Goal: Transaction & Acquisition: Book appointment/travel/reservation

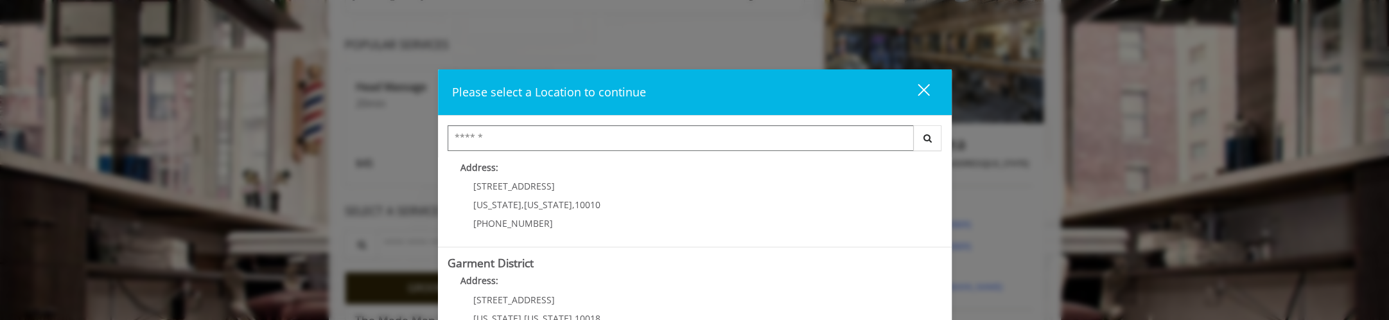
scroll to position [374, 0]
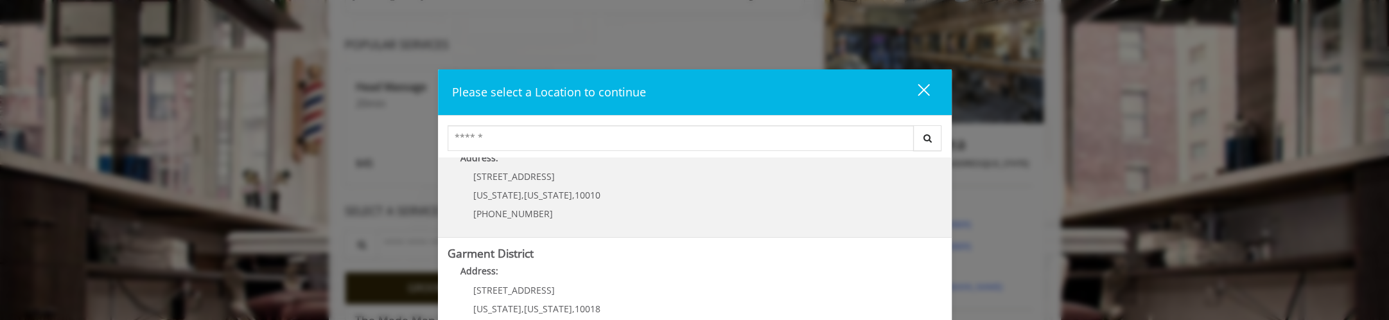
click at [574, 187] on div "10 E 23rd St New York , New York , 10010 (917) 475-1765" at bounding box center [527, 199] width 159 height 56
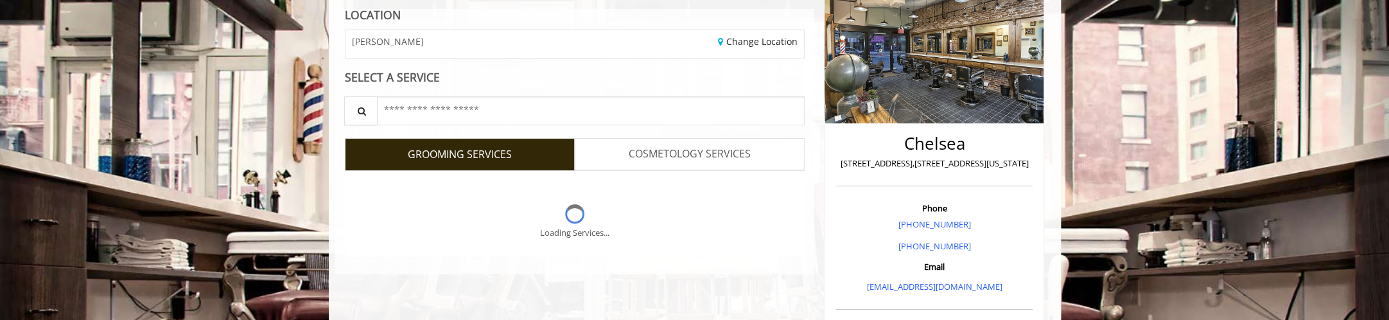
scroll to position [182, 0]
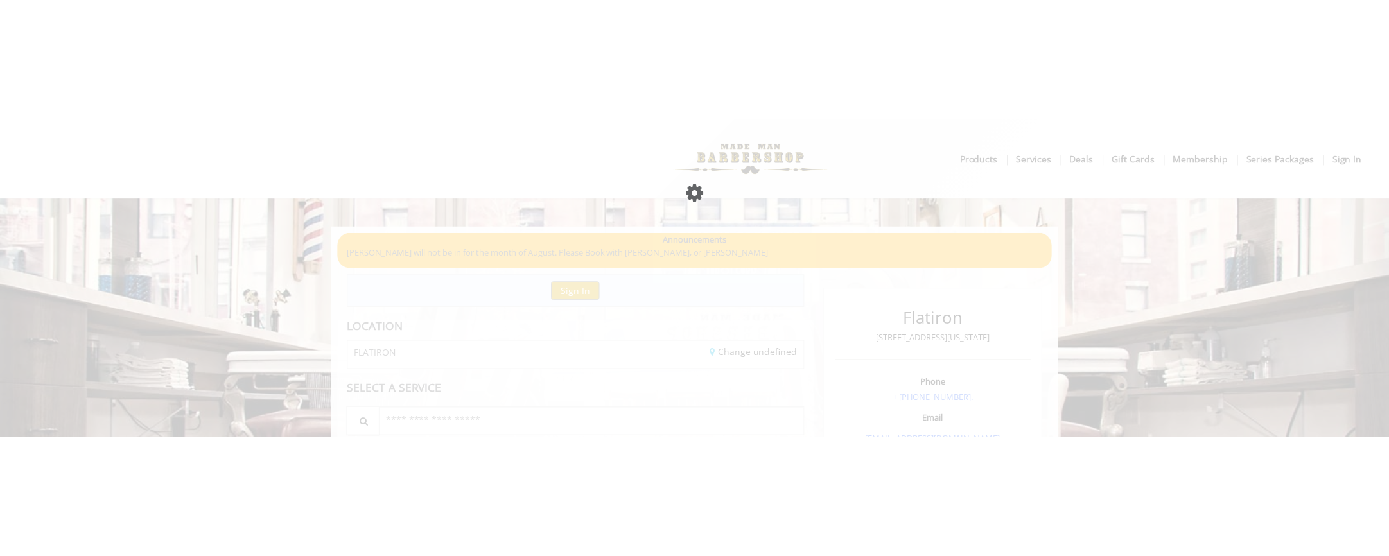
scroll to position [182, 0]
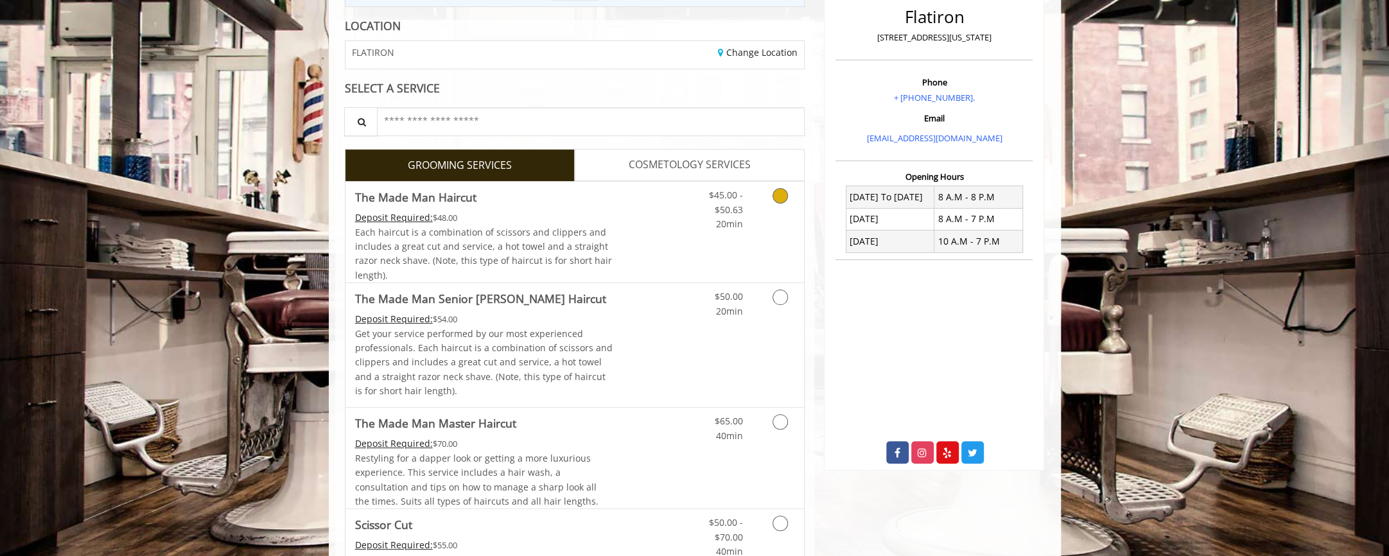
click at [559, 256] on span "Each haircut is a combination of scissors and clippers and includes a great cut…" at bounding box center [483, 253] width 257 height 55
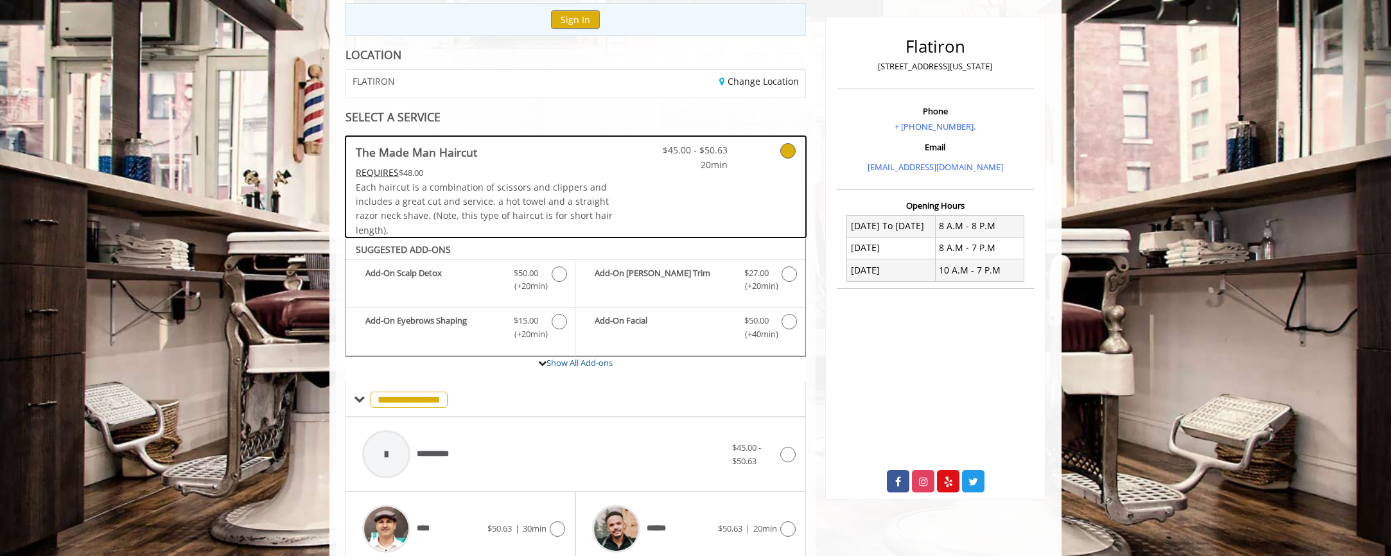
scroll to position [389, 0]
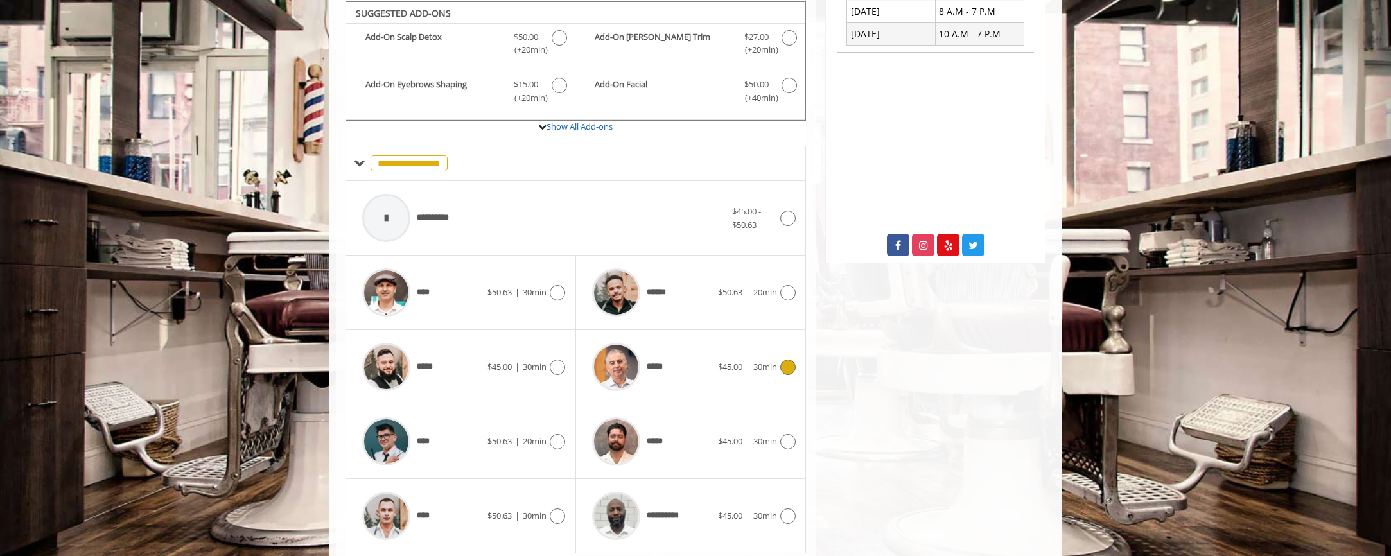
click at [651, 319] on span "*****" at bounding box center [657, 366] width 21 height 13
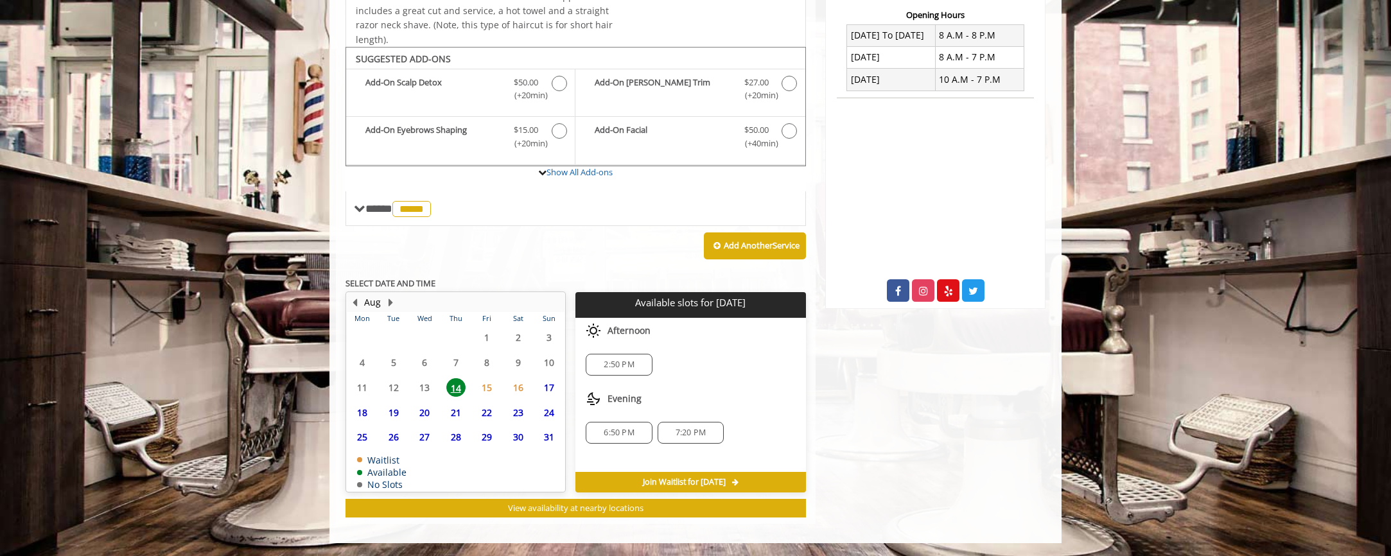
scroll to position [340, 0]
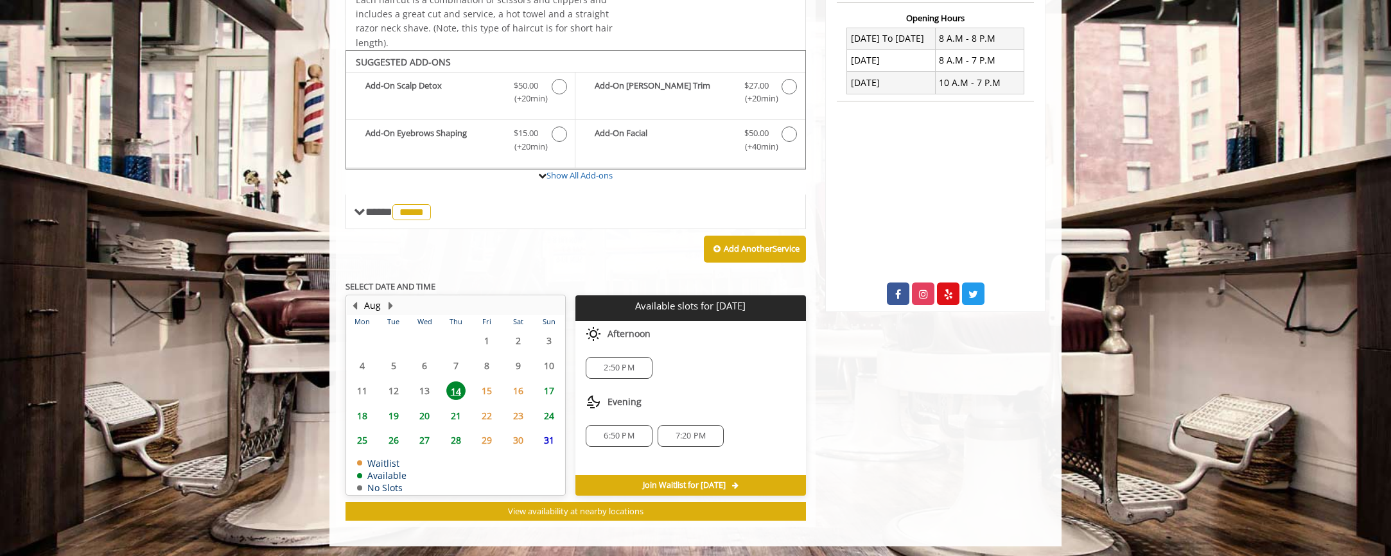
click at [426, 319] on span "20" at bounding box center [424, 416] width 19 height 19
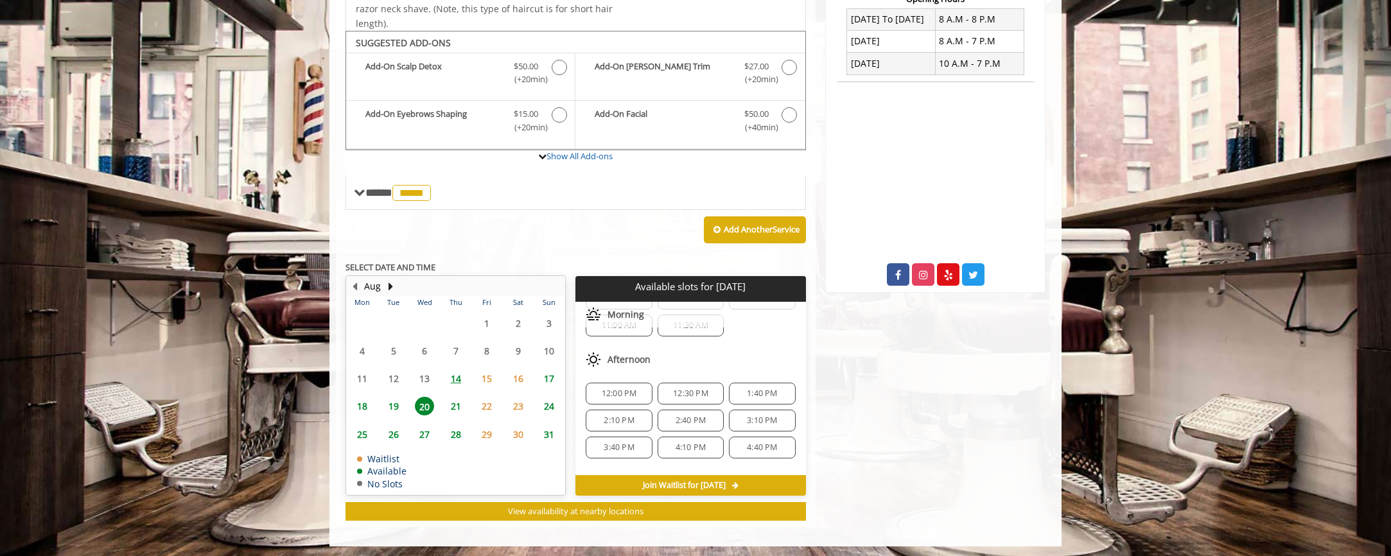
scroll to position [162, 0]
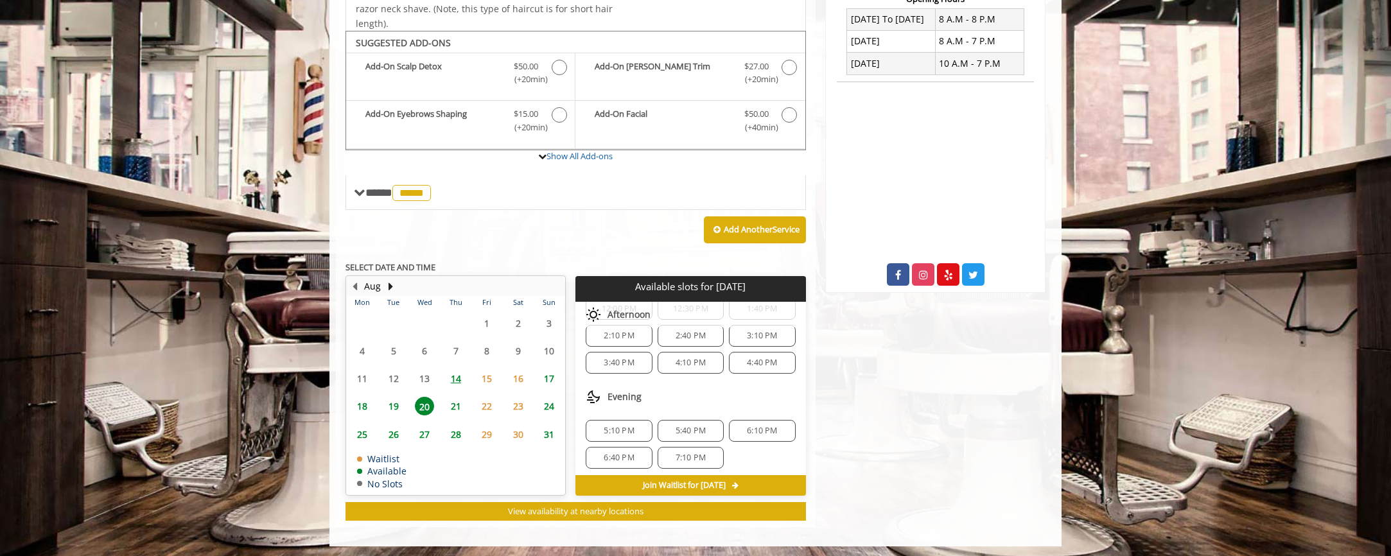
click at [676, 319] on span "7:10 PM" at bounding box center [691, 458] width 30 height 10
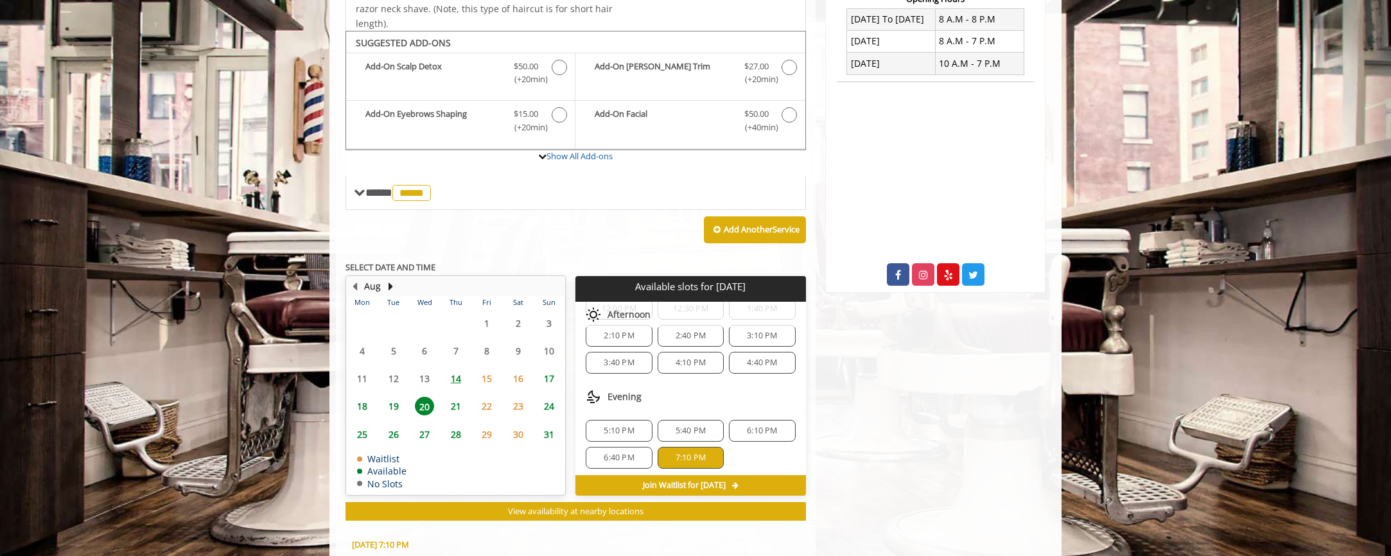
scroll to position [591, 0]
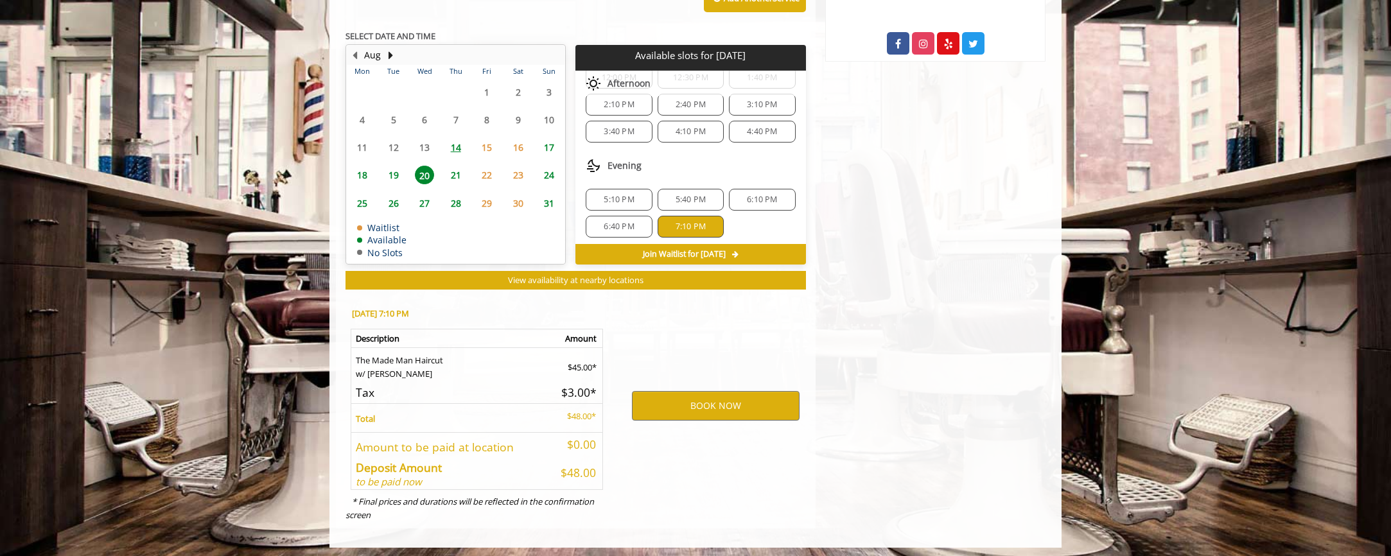
click at [608, 222] on span "6:40 PM" at bounding box center [619, 227] width 30 height 10
click at [679, 319] on button "BOOK NOW" at bounding box center [716, 406] width 168 height 30
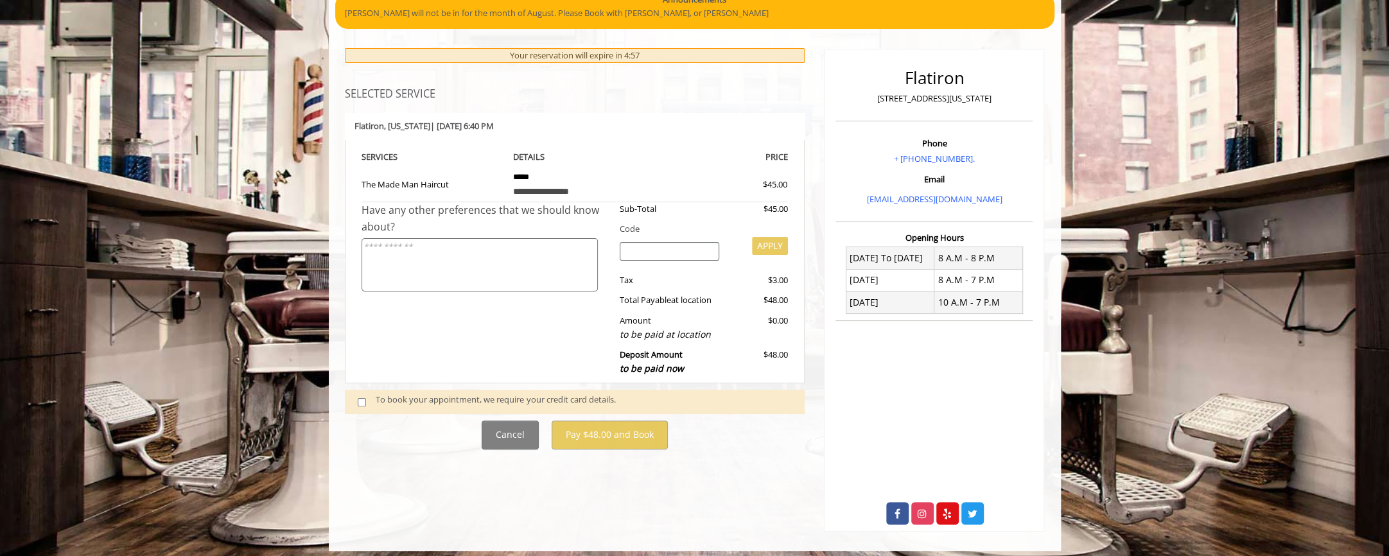
scroll to position [126, 0]
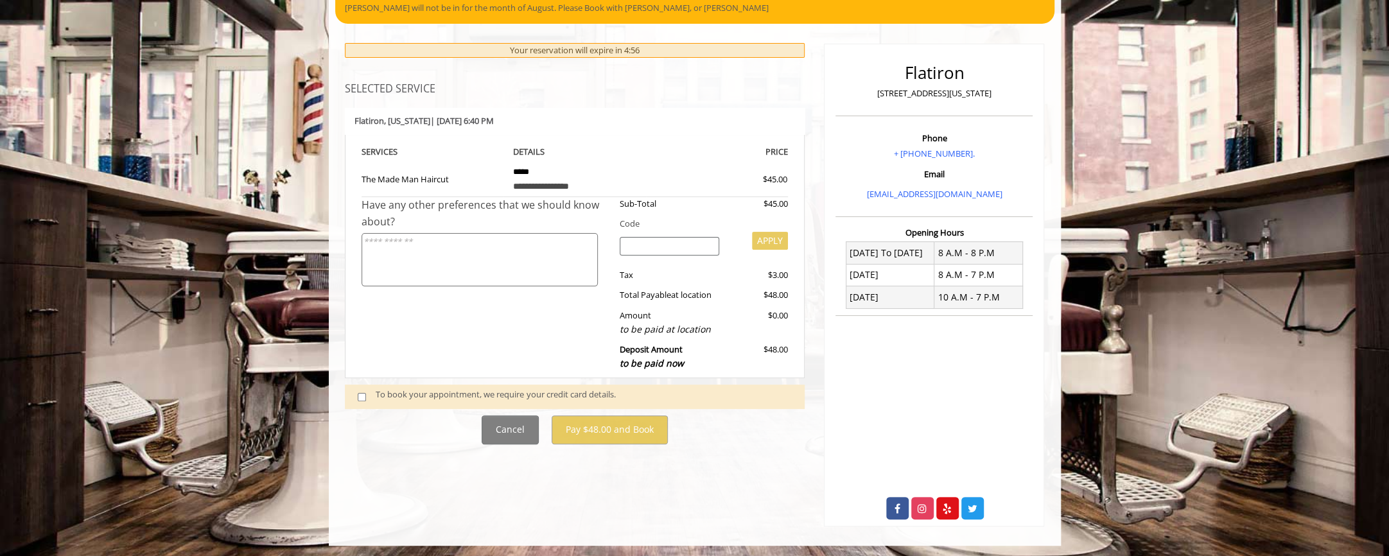
click at [376, 319] on div "To book your appointment, we require your credit card details." at bounding box center [584, 396] width 416 height 17
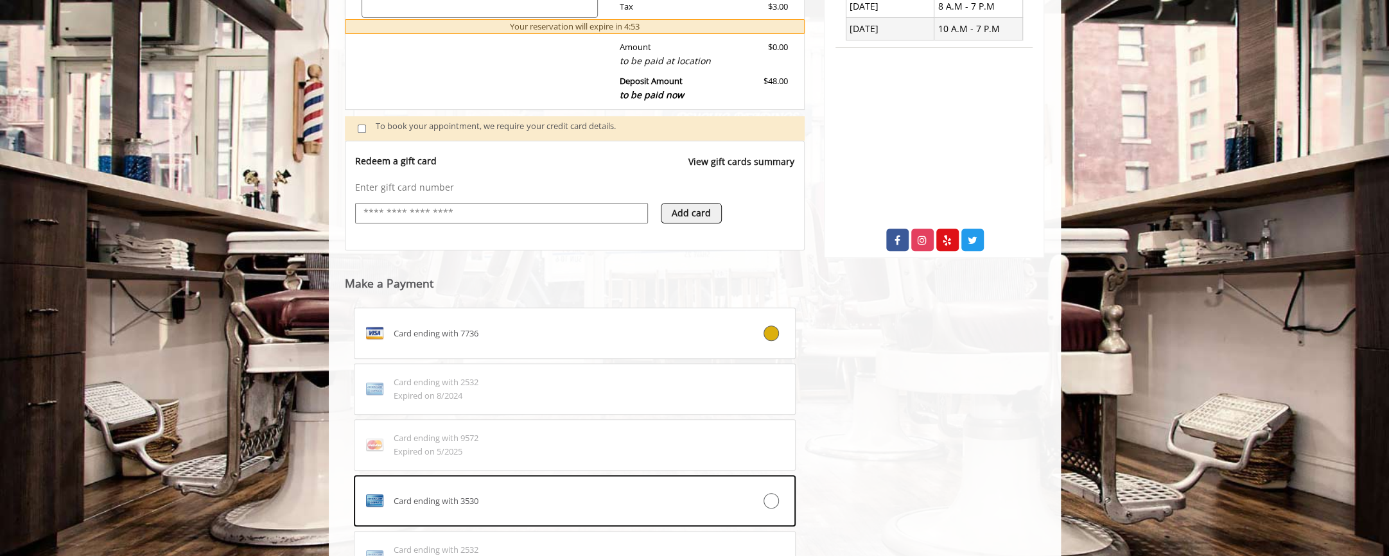
scroll to position [581, 0]
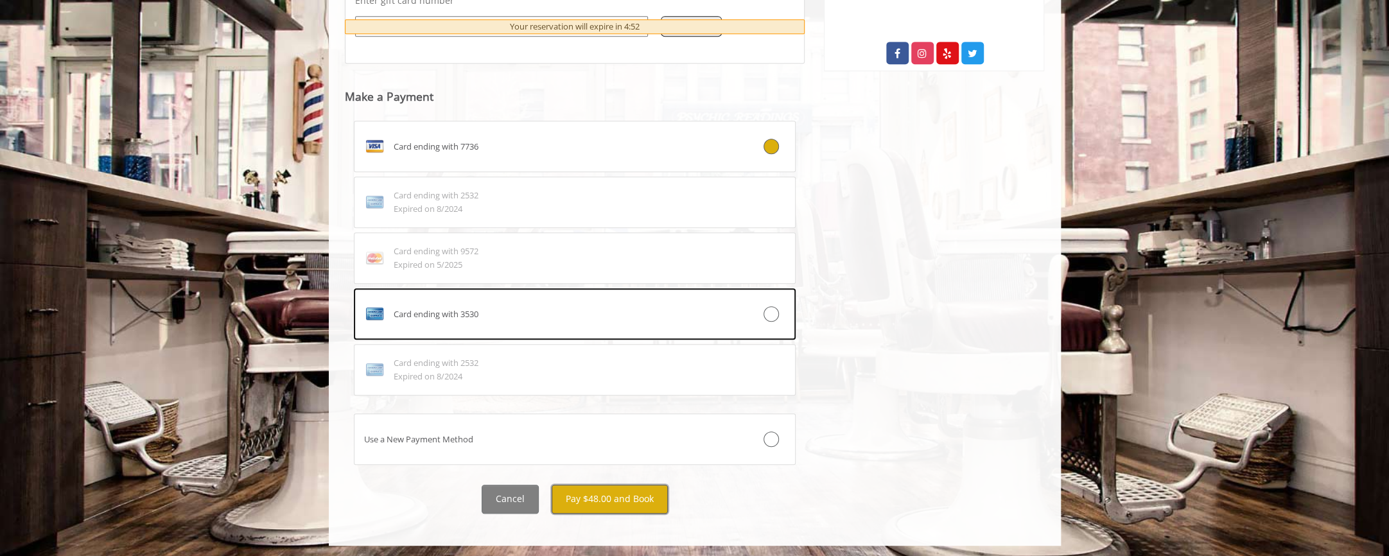
click at [628, 319] on button "Pay $48.00 and Book" at bounding box center [610, 499] width 116 height 29
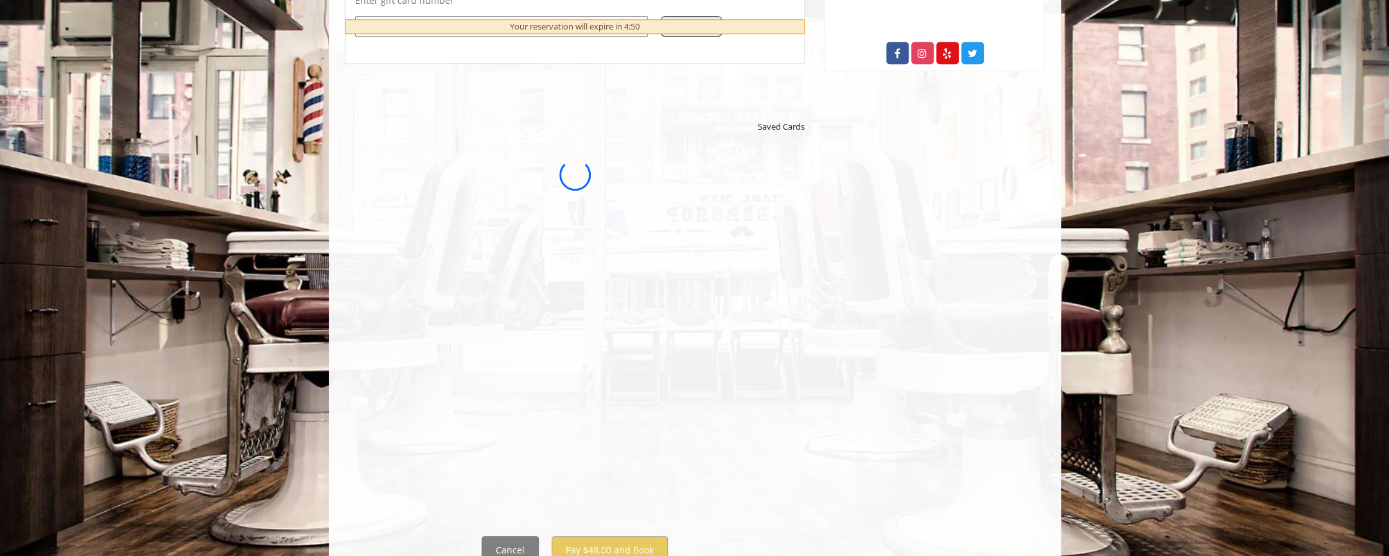
scroll to position [0, 0]
